Goal: Task Accomplishment & Management: Manage account settings

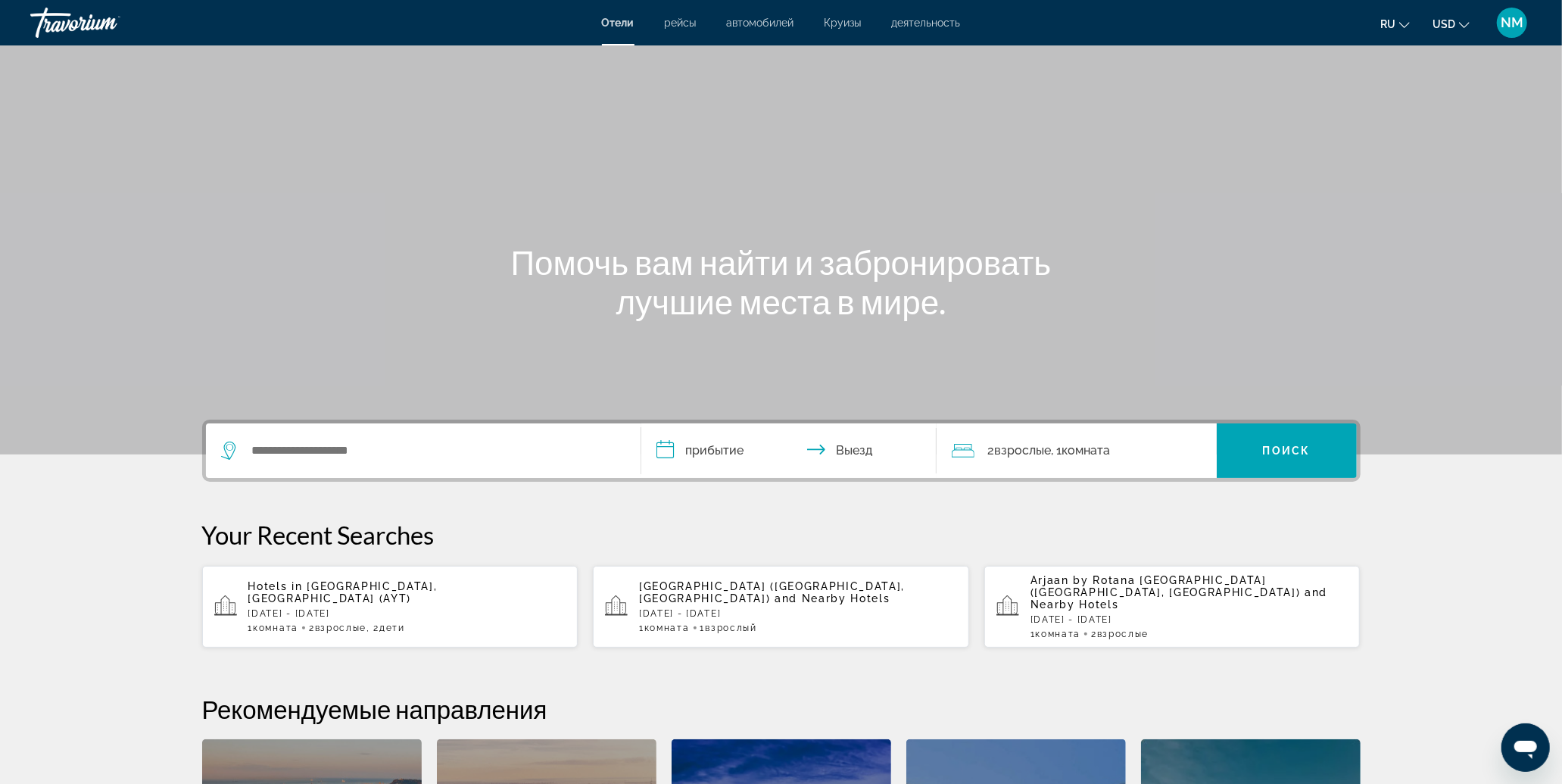
click at [1518, 23] on span "NM" at bounding box center [1512, 23] width 23 height 15
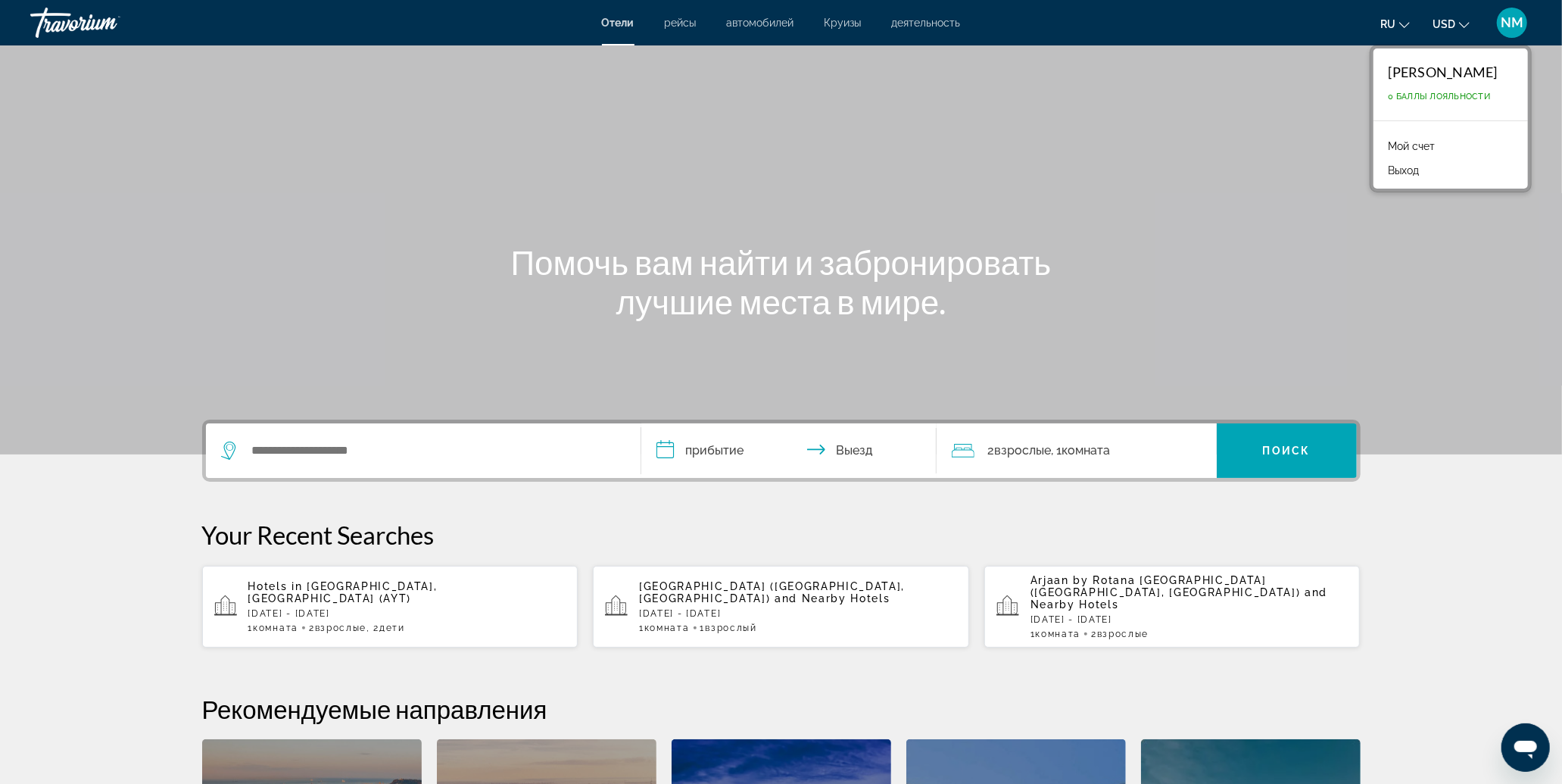
click at [1404, 145] on link "Мой счет" at bounding box center [1412, 146] width 62 height 19
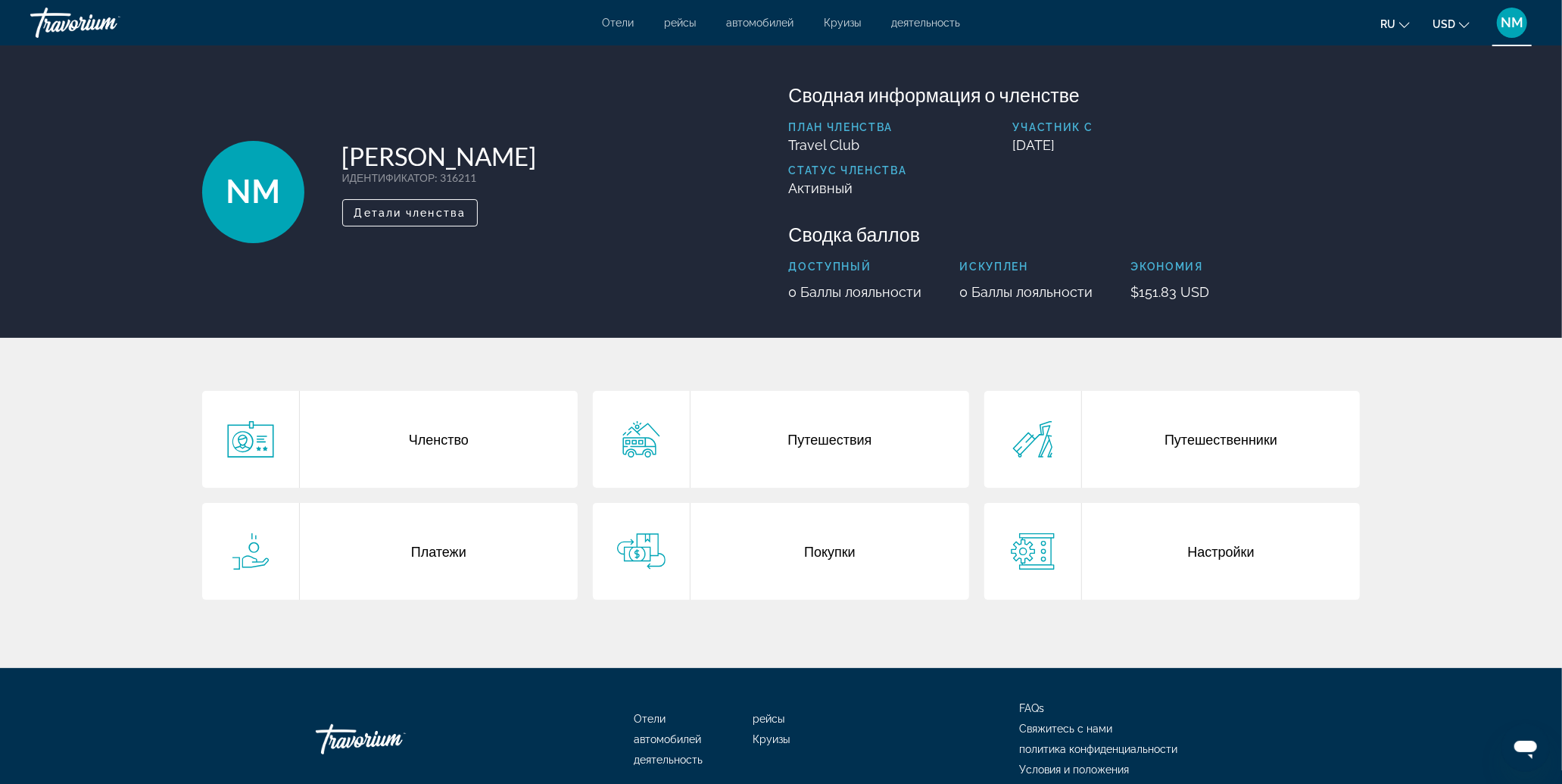
click at [87, 21] on div "Travorium" at bounding box center [106, 23] width 151 height 39
